Goal: Transaction & Acquisition: Purchase product/service

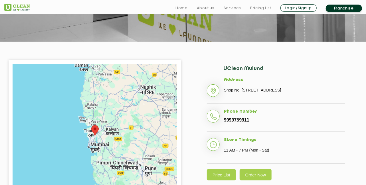
scroll to position [136, 0]
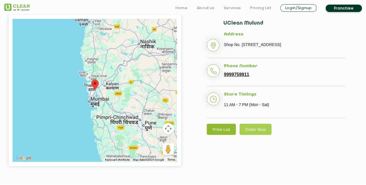
click at [219, 135] on link "Price List" at bounding box center [221, 129] width 29 height 11
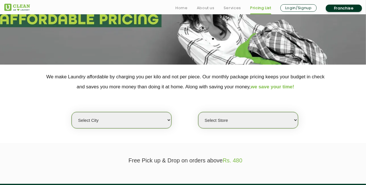
scroll to position [68, 0]
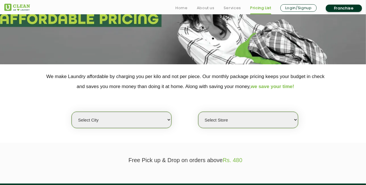
click at [158, 115] on select "Select city Aalo Abu Dhabi Agartala Agra Ahmedabad Akola Aligarh Alwar - UClean…" at bounding box center [122, 120] width 100 height 16
select select "149"
click at [72, 112] on select "Select city Aalo Abu Dhabi Agartala Agra Ahmedabad Akola Aligarh Alwar - UClean…" at bounding box center [122, 120] width 100 height 16
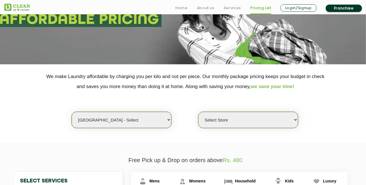
click at [215, 122] on select "Select Store UClean Select Bandra" at bounding box center [248, 120] width 100 height 16
select select "437"
click at [161, 120] on select "Select city Aalo Abu Dhabi Agartala Agra Ahmedabad Akola Aligarh Alwar - UClean…" at bounding box center [122, 120] width 100 height 16
select select "16"
click at [72, 112] on select "Select city Aalo Abu Dhabi Agartala Agra Ahmedabad Akola Aligarh Alwar - UClean…" at bounding box center [122, 120] width 100 height 16
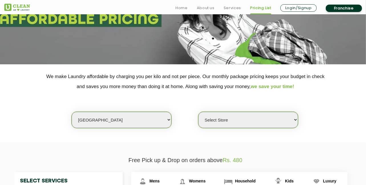
click at [218, 118] on select "Select Store UClean Deonar UClean LBS Marg UClean Chembur UClean Worli UClean K…" at bounding box center [248, 120] width 100 height 16
select select "614"
click at [198, 112] on select "Select Store UClean Deonar UClean LBS Marg UClean Chembur UClean Worli UClean K…" at bounding box center [248, 120] width 100 height 16
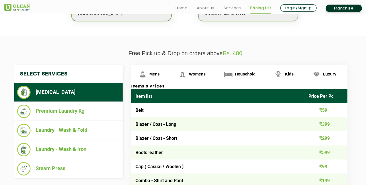
scroll to position [193, 0]
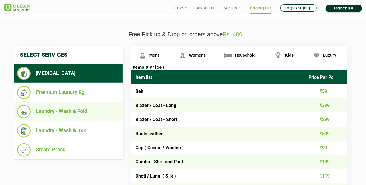
click at [97, 112] on li "Laundry - Wash & Fold" at bounding box center [68, 111] width 103 height 13
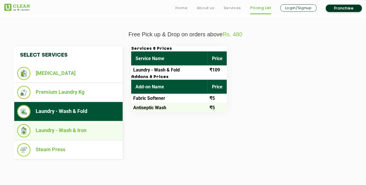
click at [84, 125] on li "Laundry - Wash & Iron" at bounding box center [68, 130] width 103 height 13
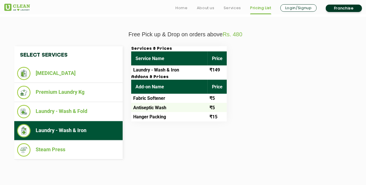
click at [148, 99] on td "Fabric Softener" at bounding box center [169, 98] width 77 height 9
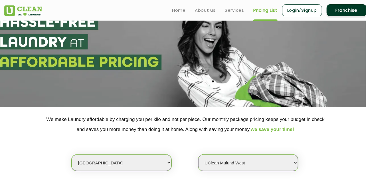
scroll to position [0, 0]
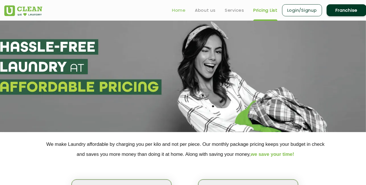
click at [178, 11] on link "Home" at bounding box center [179, 10] width 14 height 7
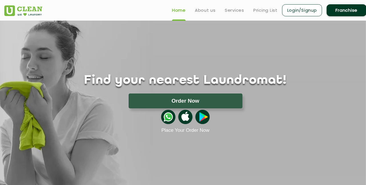
click at [196, 104] on button "Order Now" at bounding box center [186, 100] width 114 height 15
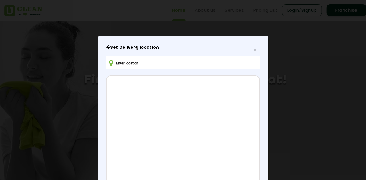
click at [180, 56] on div "Set Delivery location Address CONFIRM LOCATION" at bounding box center [183, 141] width 154 height 193
click at [178, 63] on input "text" at bounding box center [183, 63] width 154 height 13
click at [168, 97] on div at bounding box center [183, 139] width 153 height 127
click at [156, 65] on input "text" at bounding box center [183, 63] width 154 height 13
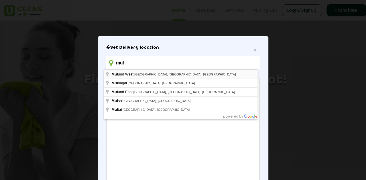
type input "[GEOGRAPHIC_DATA], [GEOGRAPHIC_DATA], [GEOGRAPHIC_DATA], [GEOGRAPHIC_DATA]"
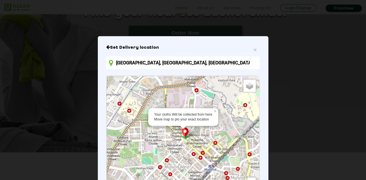
scroll to position [23, 0]
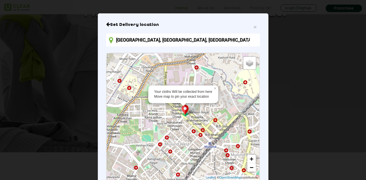
click at [183, 131] on div "Your cloths Will be collected from here Move map to pin your exact location × D…" at bounding box center [183, 116] width 153 height 127
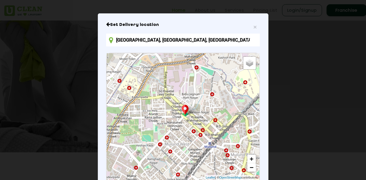
click at [183, 131] on div "Default Satellite + − Leaflet | © OpenStreetMap contributors" at bounding box center [183, 116] width 153 height 127
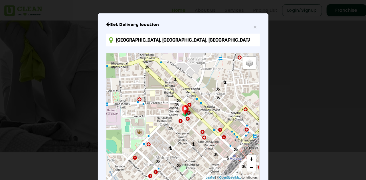
drag, startPoint x: 303, startPoint y: 151, endPoint x: 303, endPoint y: 176, distance: 24.6
click at [303, 176] on div "× Set Delivery location [GEOGRAPHIC_DATA], [GEOGRAPHIC_DATA], [GEOGRAPHIC_DATA]…" at bounding box center [183, 90] width 366 height 180
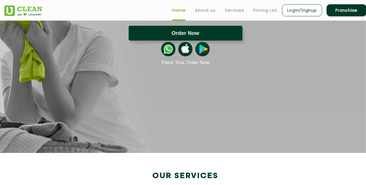
click at [193, 30] on button "Order Now" at bounding box center [186, 33] width 114 height 15
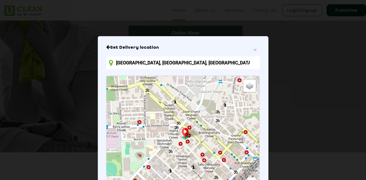
scroll to position [80, 0]
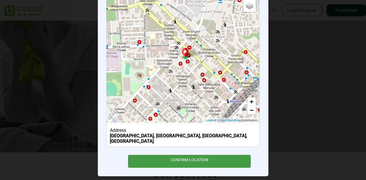
click at [222, 155] on div "CONFIRM LOCATION" at bounding box center [189, 161] width 123 height 13
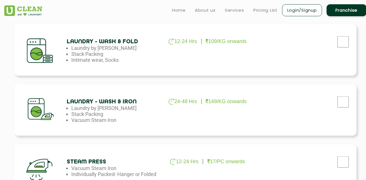
scroll to position [306, 0]
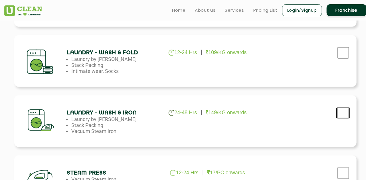
click at [337, 113] on input "checkbox" at bounding box center [343, 113] width 14 height 11
checkbox input "true"
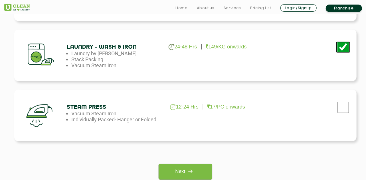
scroll to position [430, 0]
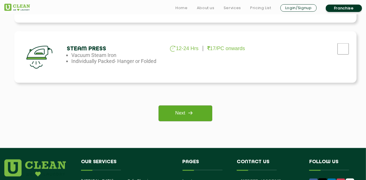
click at [199, 111] on link "Next" at bounding box center [185, 114] width 53 height 16
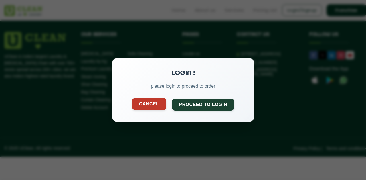
click at [158, 109] on button "Cancel" at bounding box center [149, 104] width 34 height 12
